Goal: Task Accomplishment & Management: Use online tool/utility

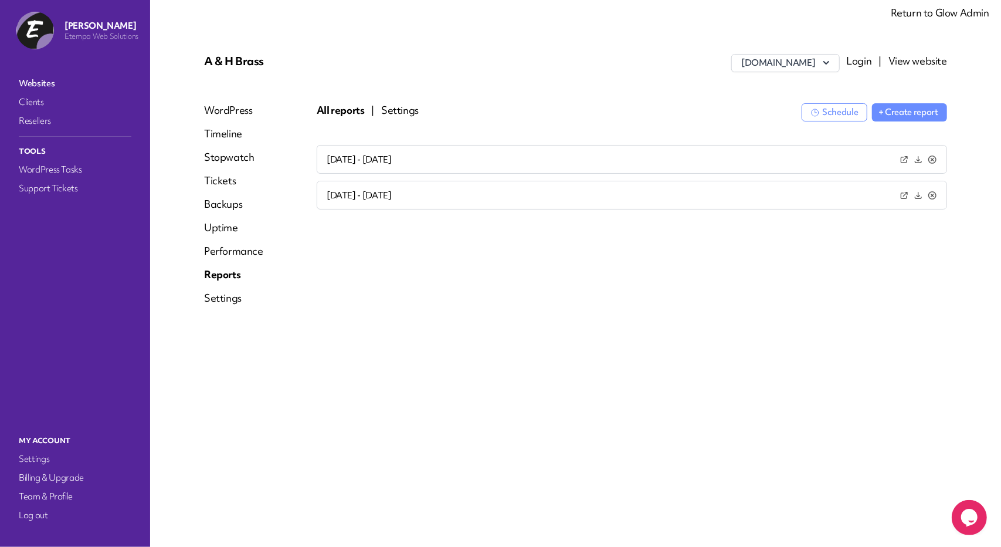
click at [406, 110] on button "Settings" at bounding box center [400, 110] width 38 height 14
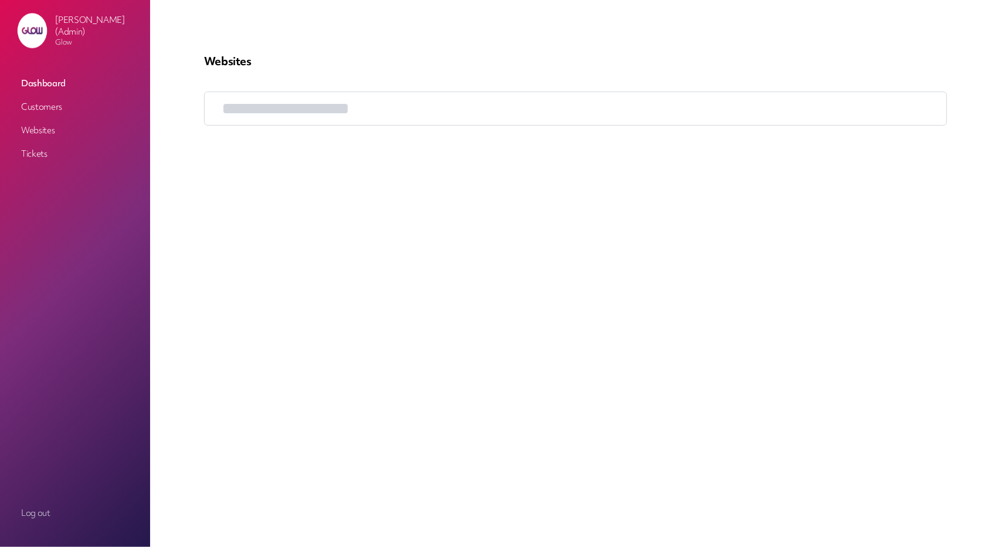
click at [63, 110] on link "Customers" at bounding box center [74, 106] width 117 height 21
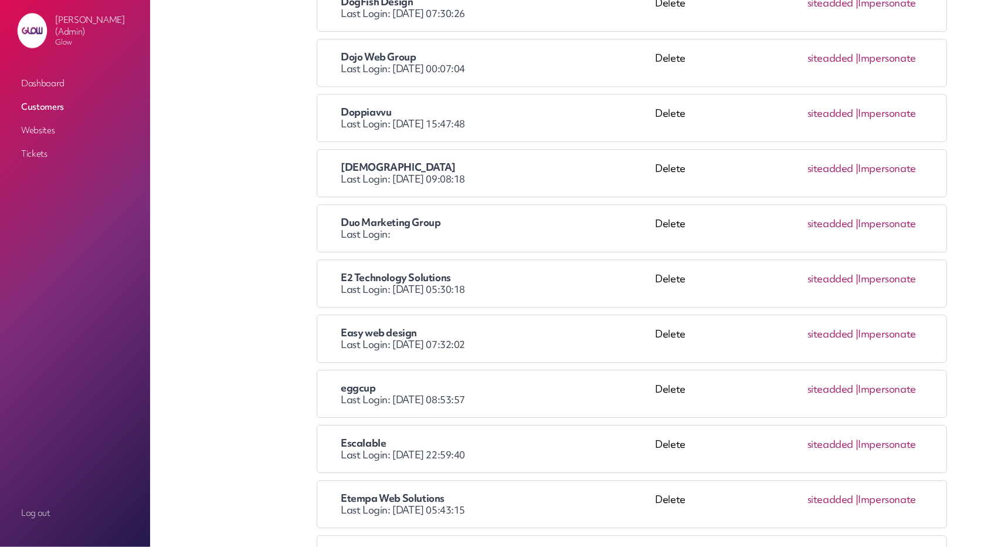
scroll to position [2521, 0]
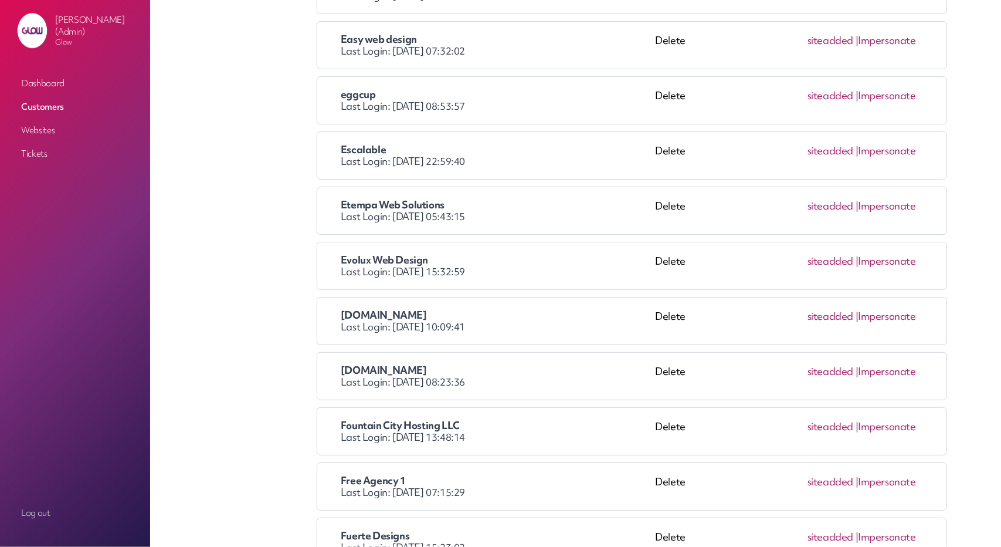
click at [895, 199] on link "Impersonate" at bounding box center [887, 205] width 58 height 13
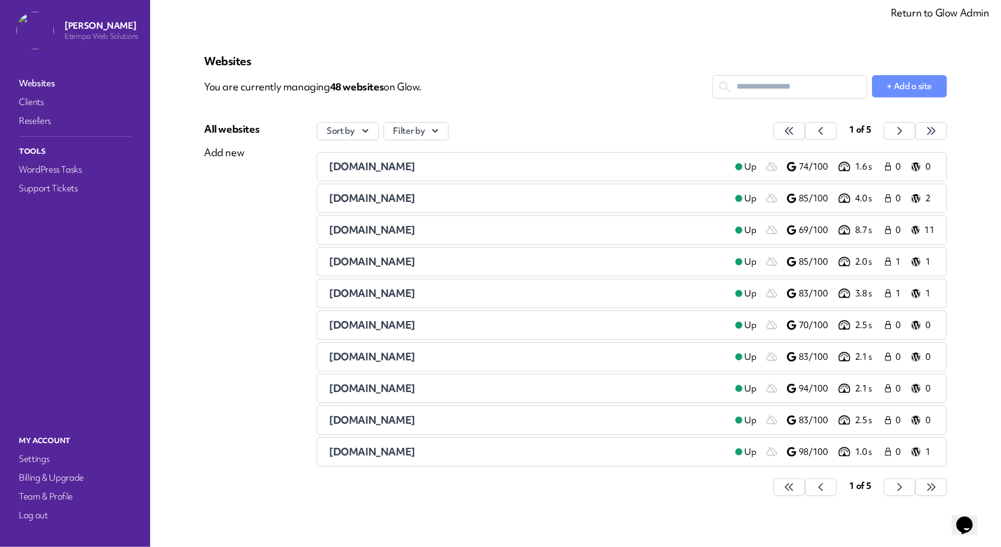
click at [369, 158] on li "ahbrass.co.uk Up 74/100 1.6 s 0 0" at bounding box center [632, 166] width 630 height 29
click at [366, 167] on span "ahbrass.co.uk" at bounding box center [372, 165] width 86 height 13
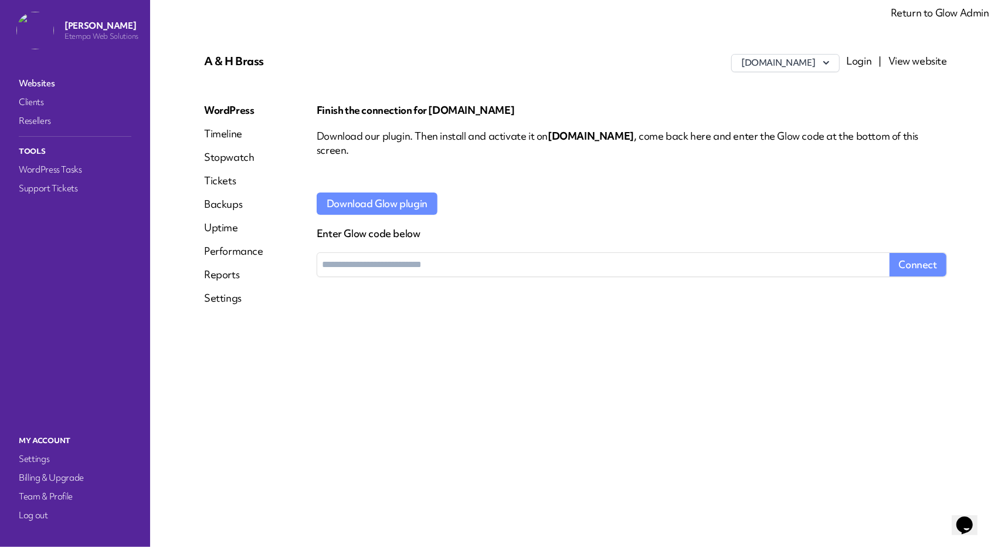
click at [231, 280] on link "Reports" at bounding box center [233, 274] width 59 height 14
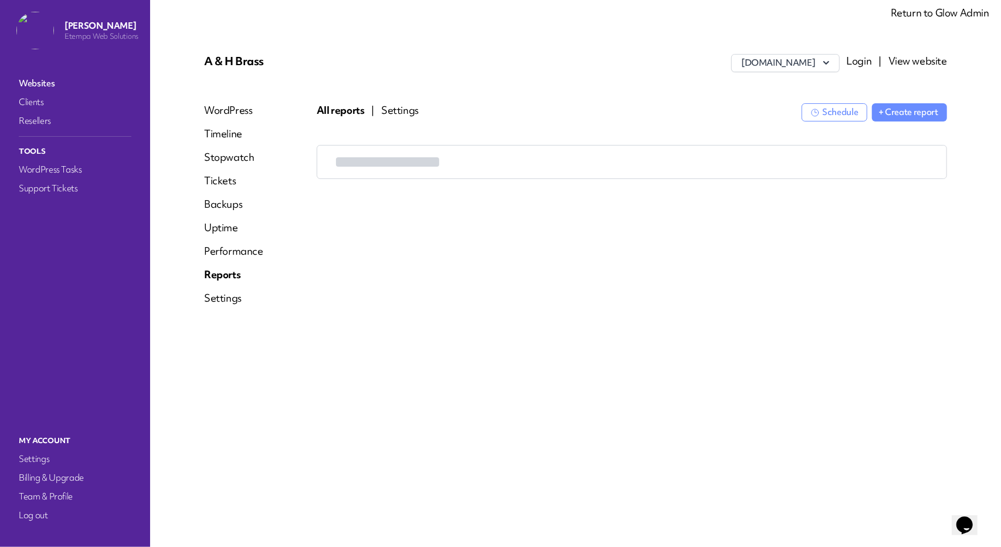
click at [433, 298] on div at bounding box center [632, 250] width 630 height 211
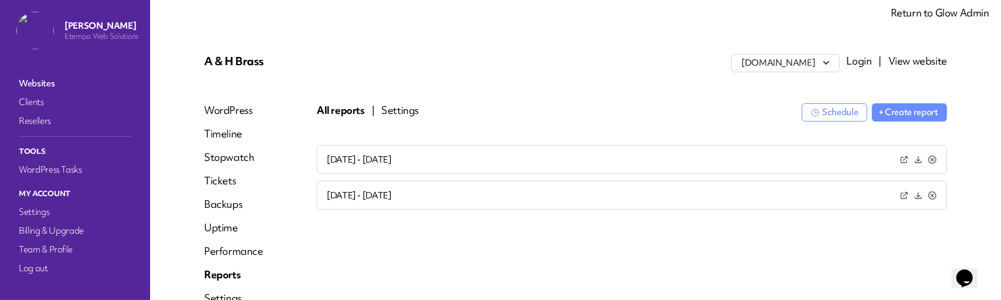
click at [416, 103] on button "Settings" at bounding box center [400, 110] width 38 height 14
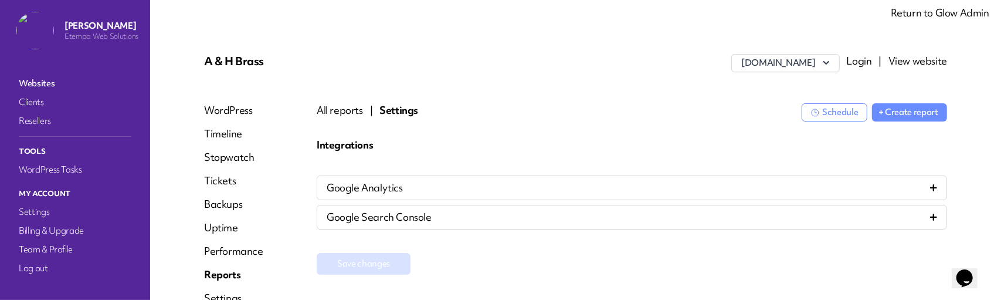
click at [490, 185] on div "Google Analytics" at bounding box center [632, 188] width 610 height 14
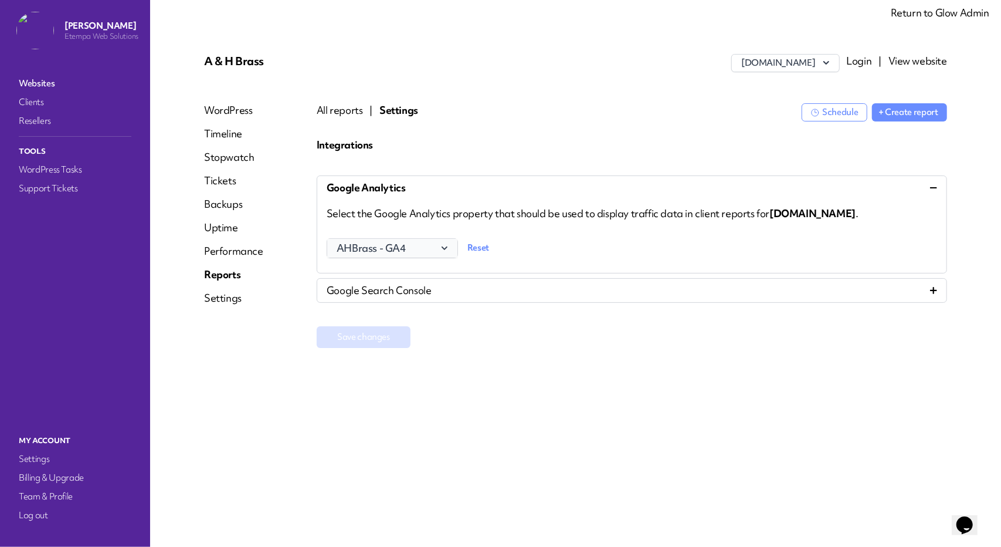
click at [425, 246] on span "AHBrass - GA4" at bounding box center [392, 248] width 111 height 14
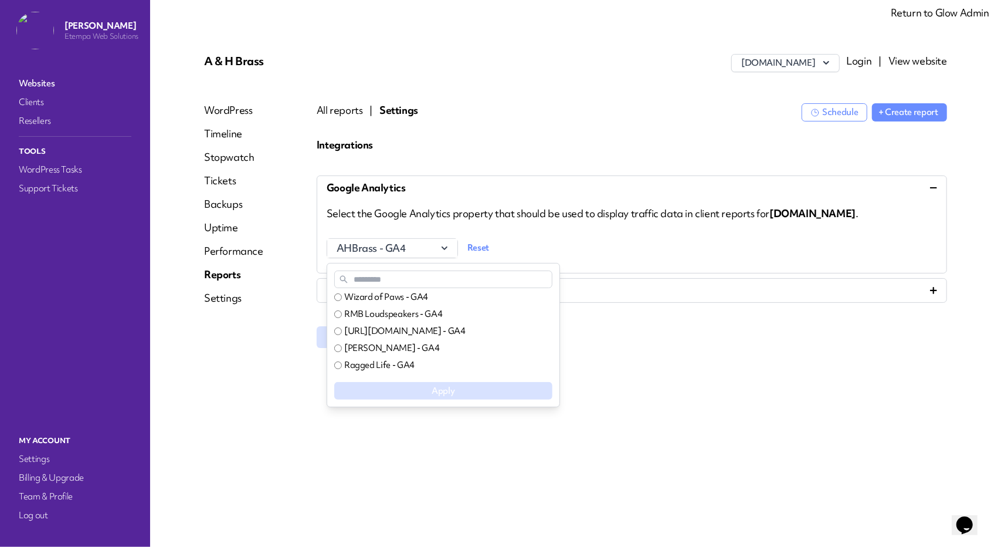
scroll to position [1479, 0]
click at [612, 402] on div "A & H Brass www.ahbrass.co.uk Login | View website WordPress Timeline Stopwatch…" at bounding box center [575, 273] width 799 height 490
